Goal: Use online tool/utility: Utilize a website feature to perform a specific function

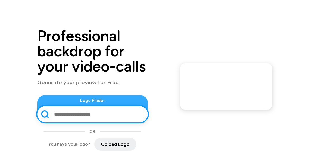
scroll to position [32, 0]
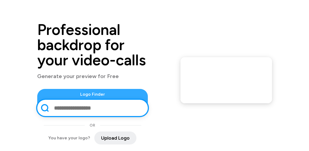
click at [79, 106] on input "text" at bounding box center [97, 108] width 89 height 14
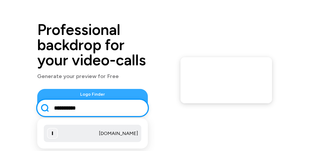
type input "**********"
click at [122, 132] on p "[DOMAIN_NAME]" at bounding box center [118, 133] width 39 height 7
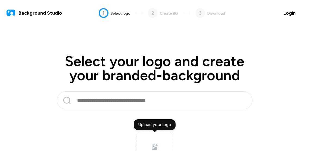
scroll to position [48, 0]
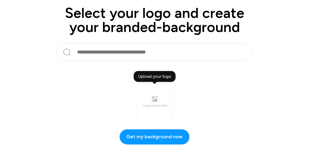
click at [126, 55] on input "text" at bounding box center [154, 52] width 154 height 13
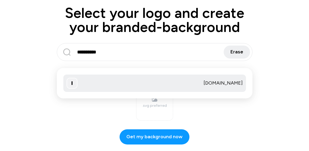
type input "**********"
click at [106, 82] on div "[DOMAIN_NAME]" at bounding box center [154, 83] width 182 height 17
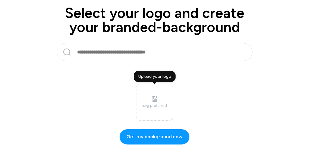
click at [153, 99] on icon at bounding box center [154, 99] width 7 height 7
click at [0, 0] on input "Upload your logo .svg preferred" at bounding box center [0, 0] width 0 height 0
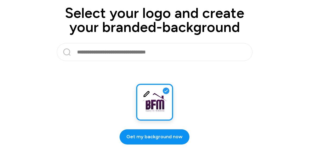
click at [166, 134] on span "Get my background now" at bounding box center [154, 136] width 56 height 7
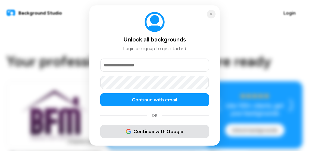
click at [150, 130] on span "Continue with Google" at bounding box center [155, 131] width 58 height 7
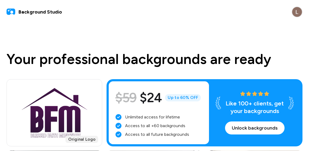
click at [293, 11] on img at bounding box center [296, 12] width 11 height 11
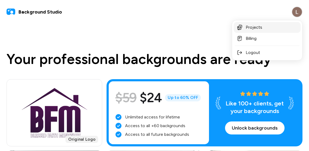
click at [259, 27] on link "Projects" at bounding box center [266, 27] width 67 height 11
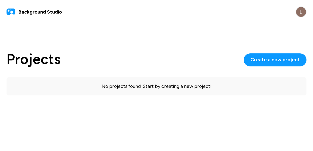
click at [44, 10] on span "Background Studio" at bounding box center [39, 11] width 43 height 7
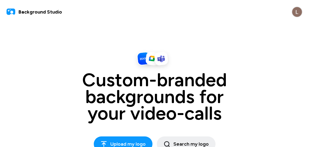
click at [299, 11] on img at bounding box center [296, 12] width 11 height 11
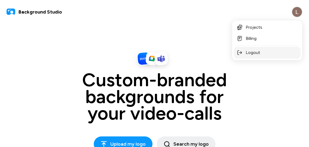
click at [273, 51] on button "Logout" at bounding box center [266, 53] width 67 height 12
